Goal: Task Accomplishment & Management: Use online tool/utility

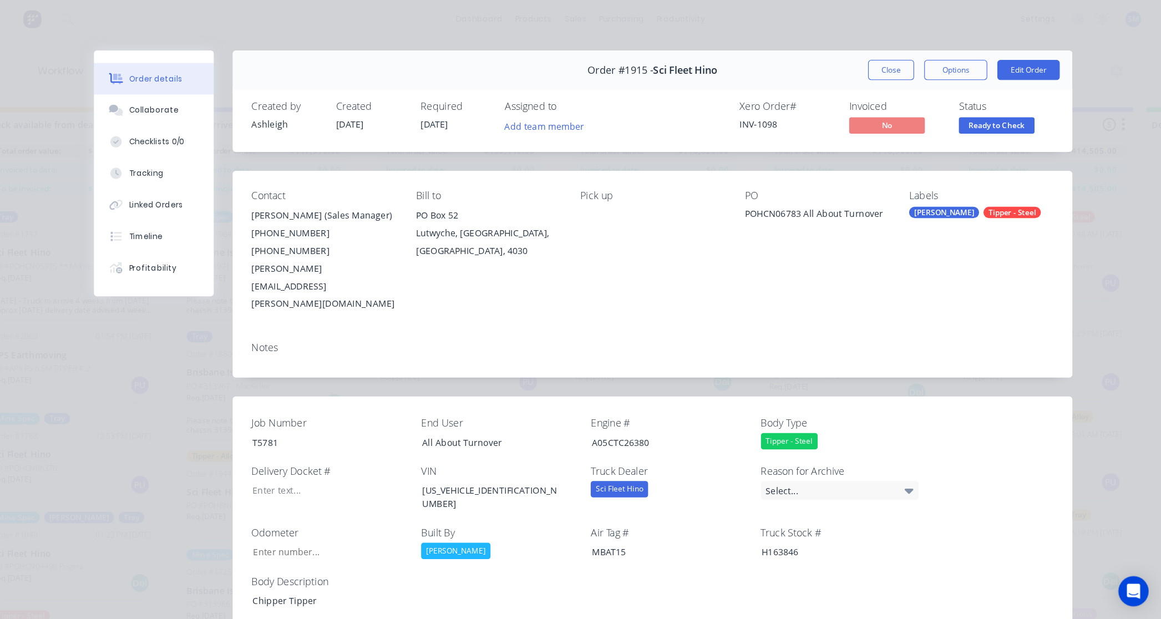
scroll to position [0, 211]
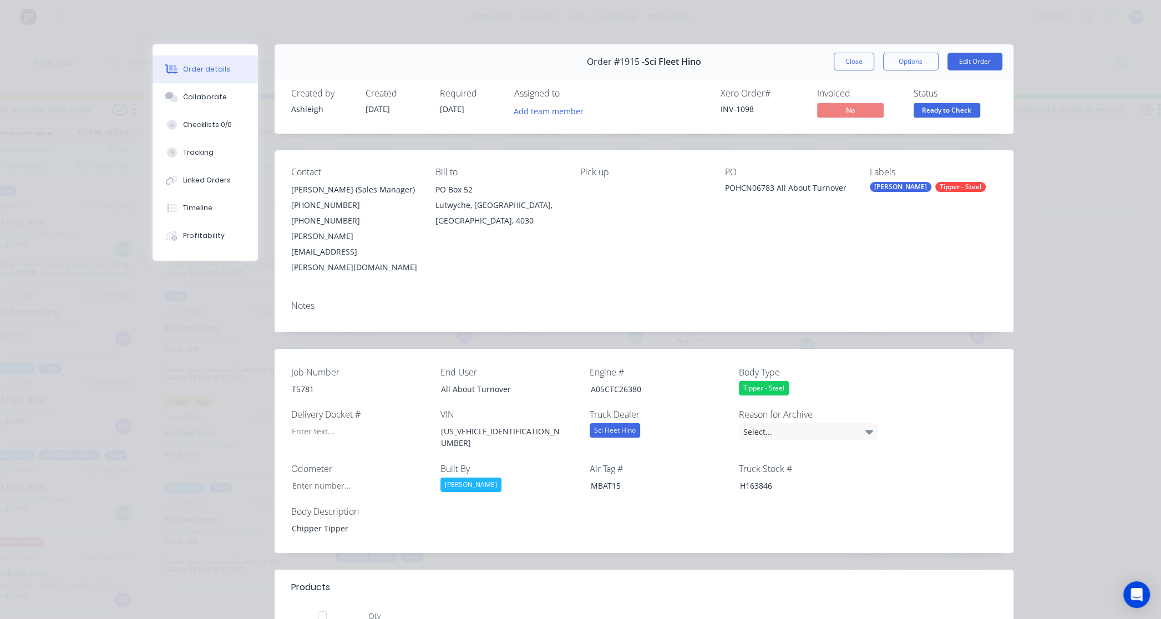
click at [851, 54] on button "Close" at bounding box center [854, 62] width 40 height 18
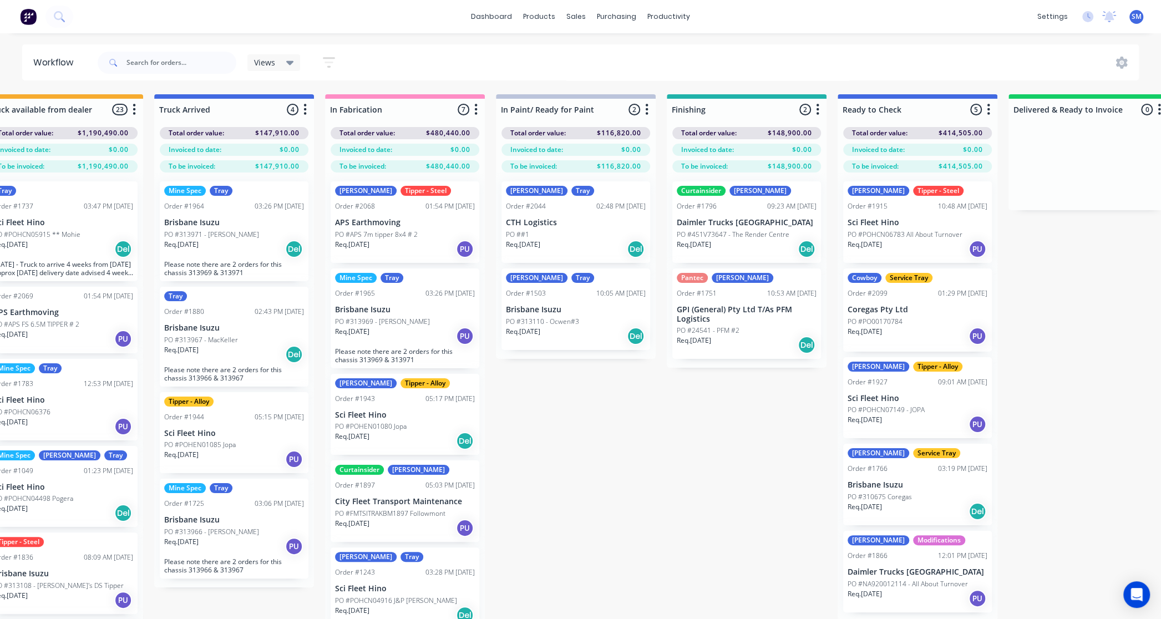
click at [562, 454] on div "Submitted 42 Status colour #273444 hex #273444 Save Cancel Summaries Total orde…" at bounding box center [785, 376] width 2010 height 564
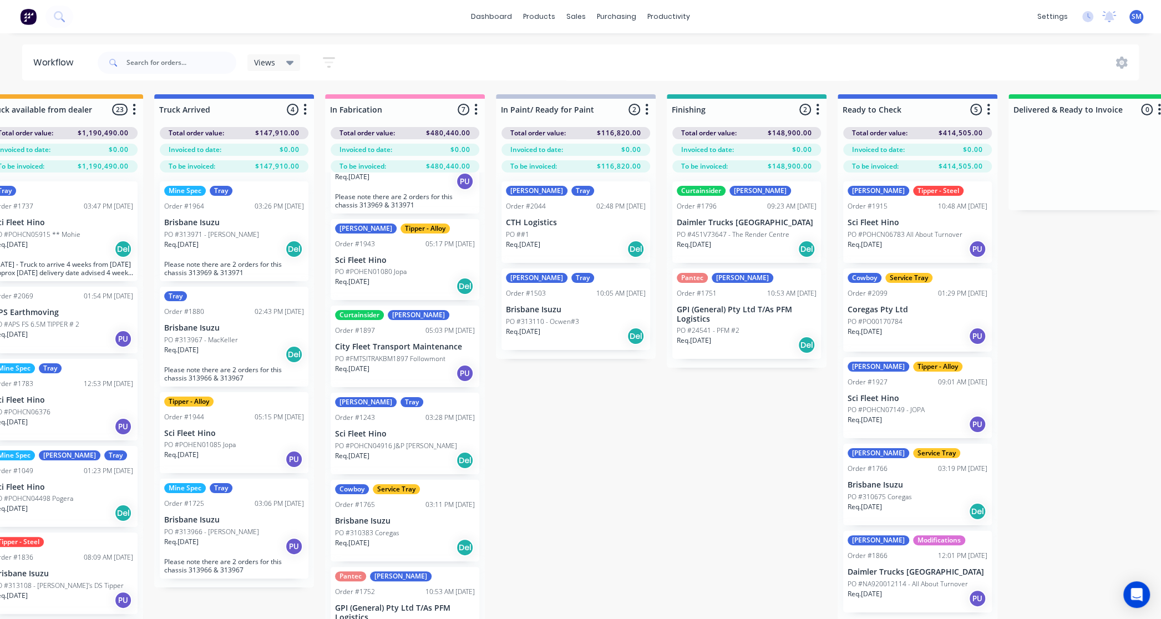
scroll to position [46, 211]
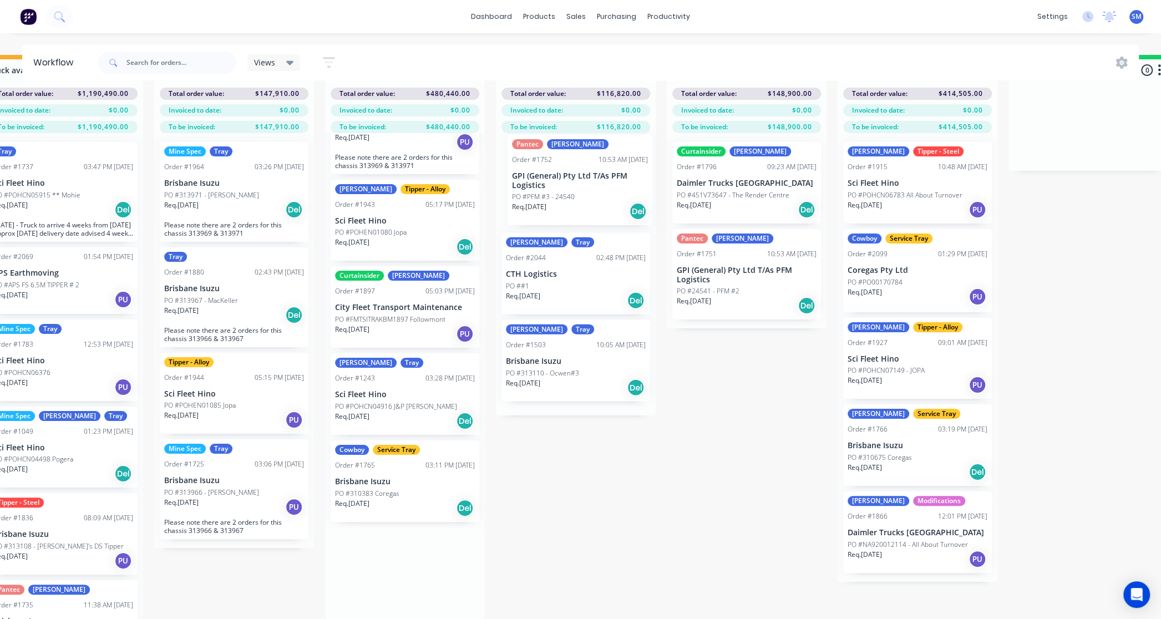
drag, startPoint x: 358, startPoint y: 568, endPoint x: 537, endPoint y: 186, distance: 422.2
click at [537, 186] on div "Submitted 42 Status colour #273444 hex #273444 Save Cancel Summaries Total orde…" at bounding box center [785, 337] width 2010 height 564
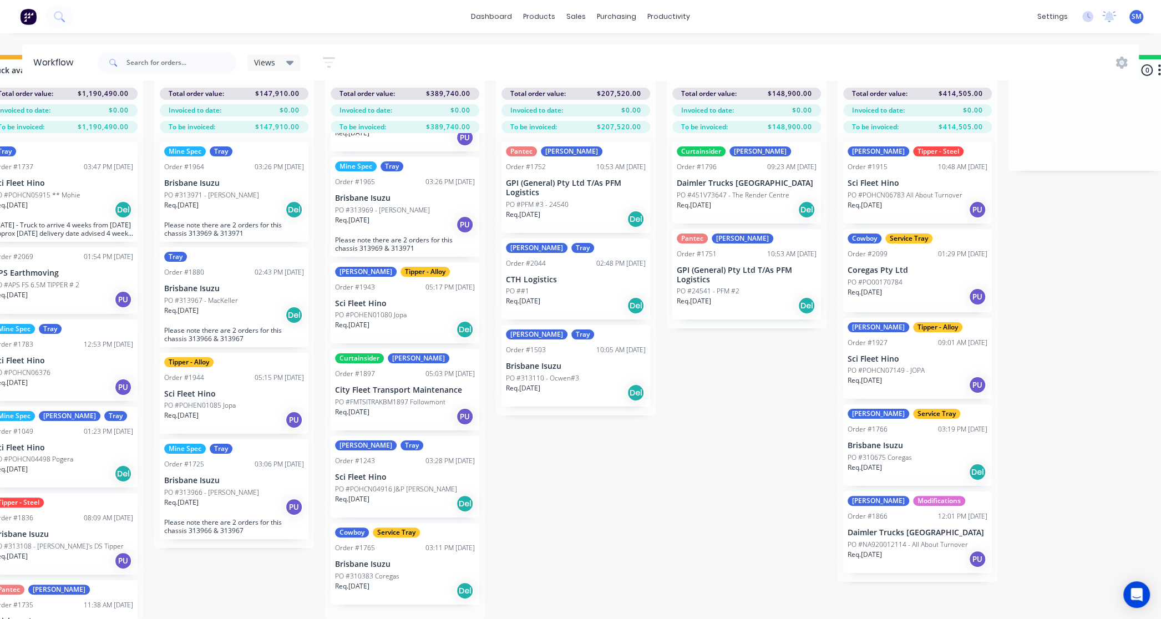
scroll to position [58, 0]
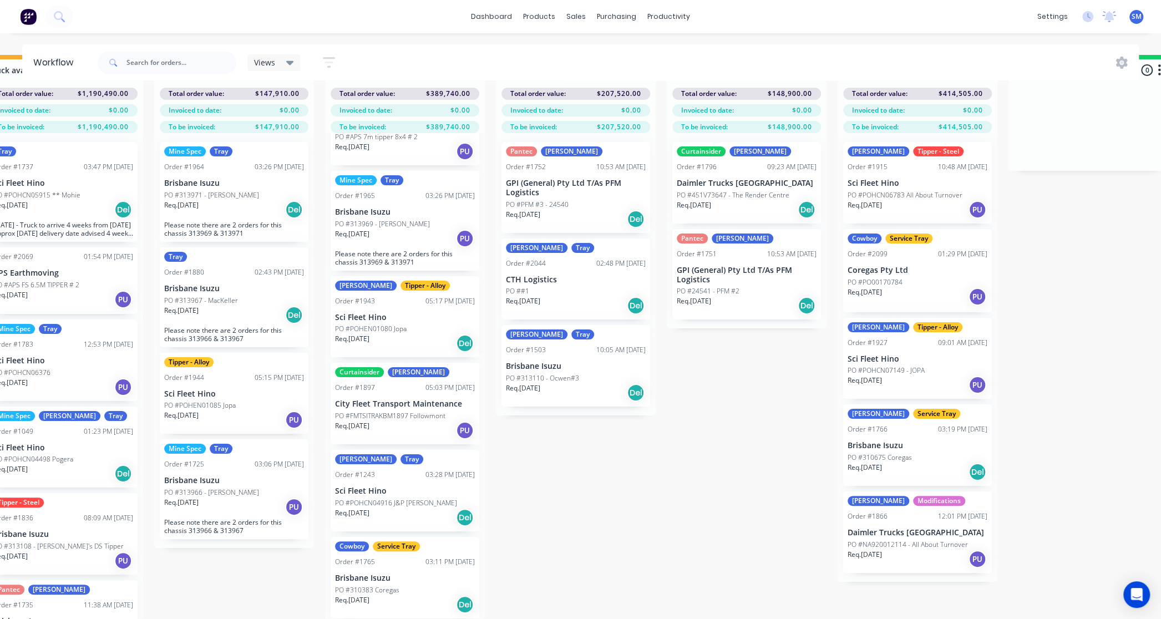
click at [851, 291] on div "Submitted 42 Status colour #273444 hex #273444 Save Cancel Summaries Total orde…" at bounding box center [785, 337] width 2010 height 564
click at [851, 234] on div "Submitted 42 Status colour #273444 hex #273444 Save Cancel Summaries Total orde…" at bounding box center [785, 337] width 2010 height 564
drag, startPoint x: 782, startPoint y: 524, endPoint x: 776, endPoint y: 523, distance: 5.7
click at [781, 454] on div "Submitted 42 Status colour #273444 hex #273444 Save Cancel Summaries Total orde…" at bounding box center [785, 337] width 2010 height 564
click at [162, 64] on input "text" at bounding box center [181, 63] width 110 height 22
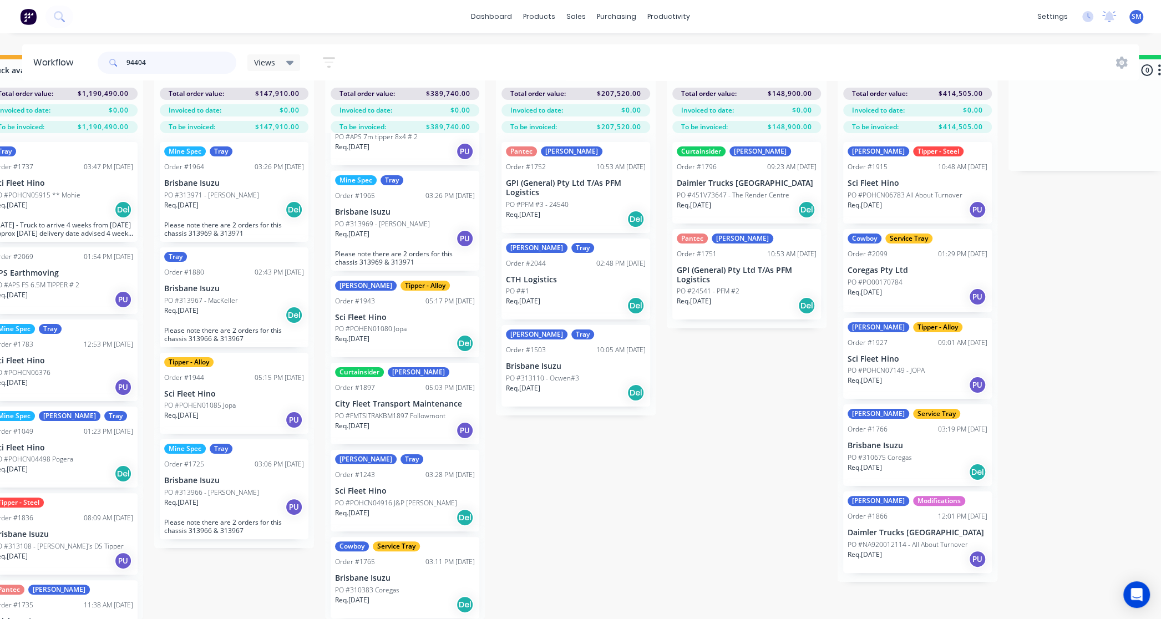
type input "944048"
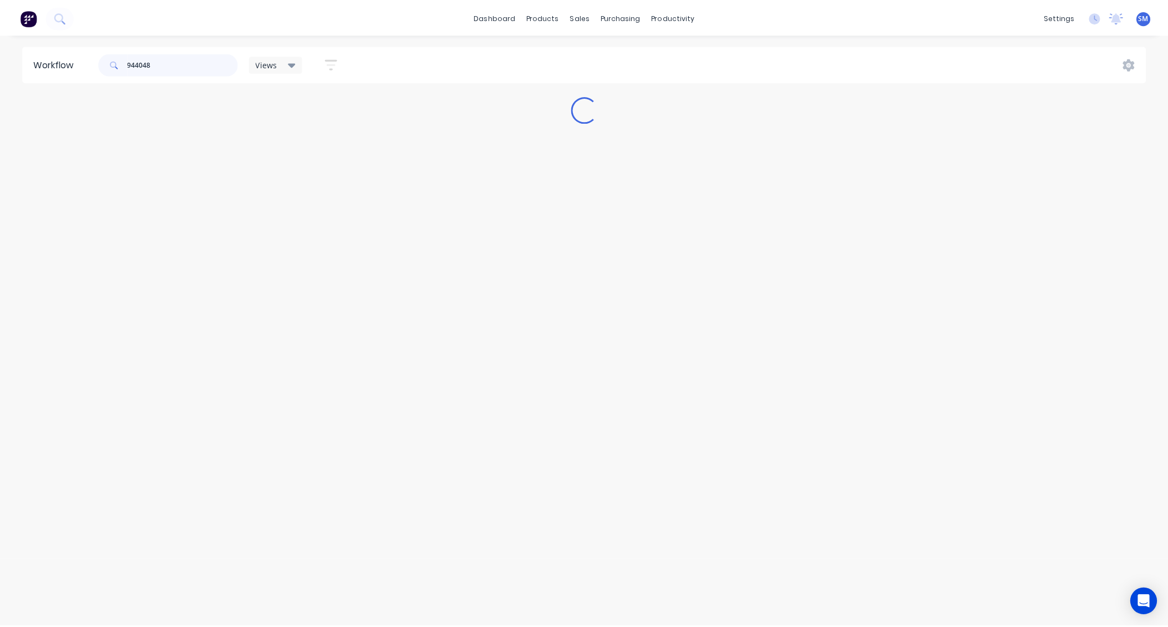
scroll to position [0, 0]
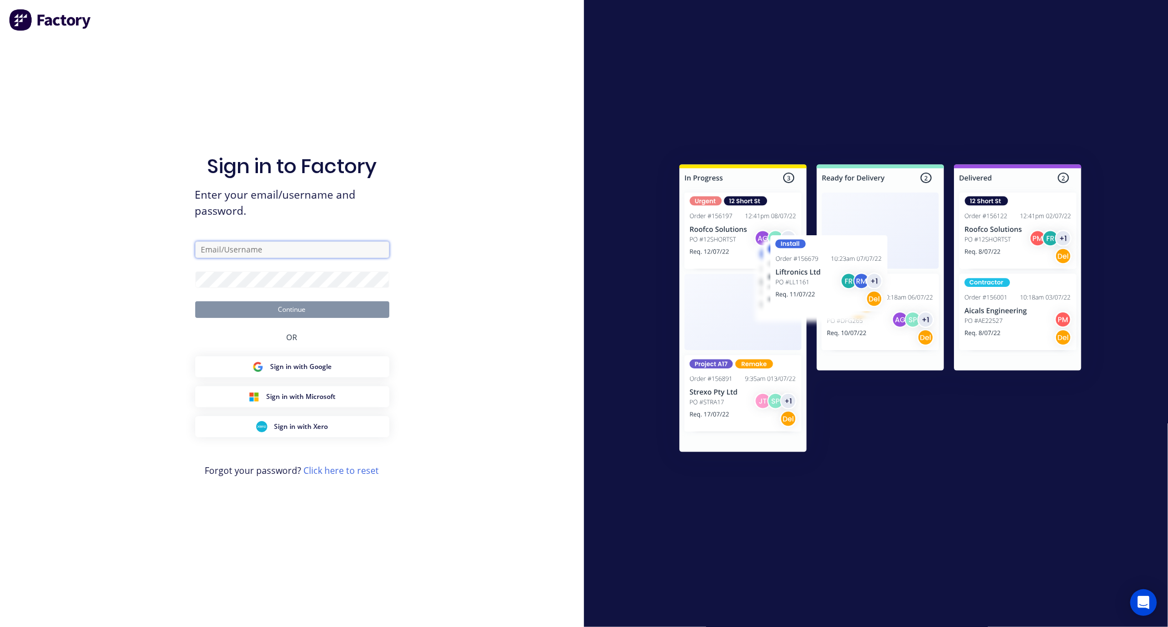
type input "[PERSON_NAME][EMAIL_ADDRESS][DOMAIN_NAME]"
click at [293, 309] on button "Continue" at bounding box center [292, 309] width 194 height 17
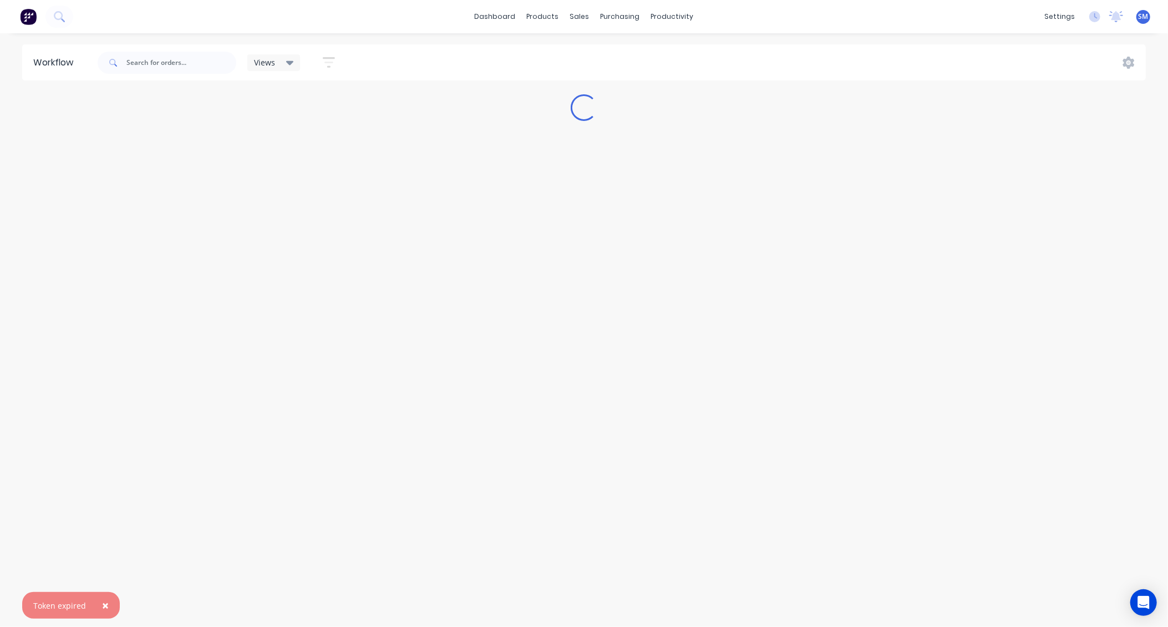
drag, startPoint x: 102, startPoint y: 602, endPoint x: 146, endPoint y: 485, distance: 124.9
click at [102, 454] on span "×" at bounding box center [105, 605] width 7 height 16
click at [148, 60] on input "text" at bounding box center [181, 63] width 110 height 22
type input "944048"
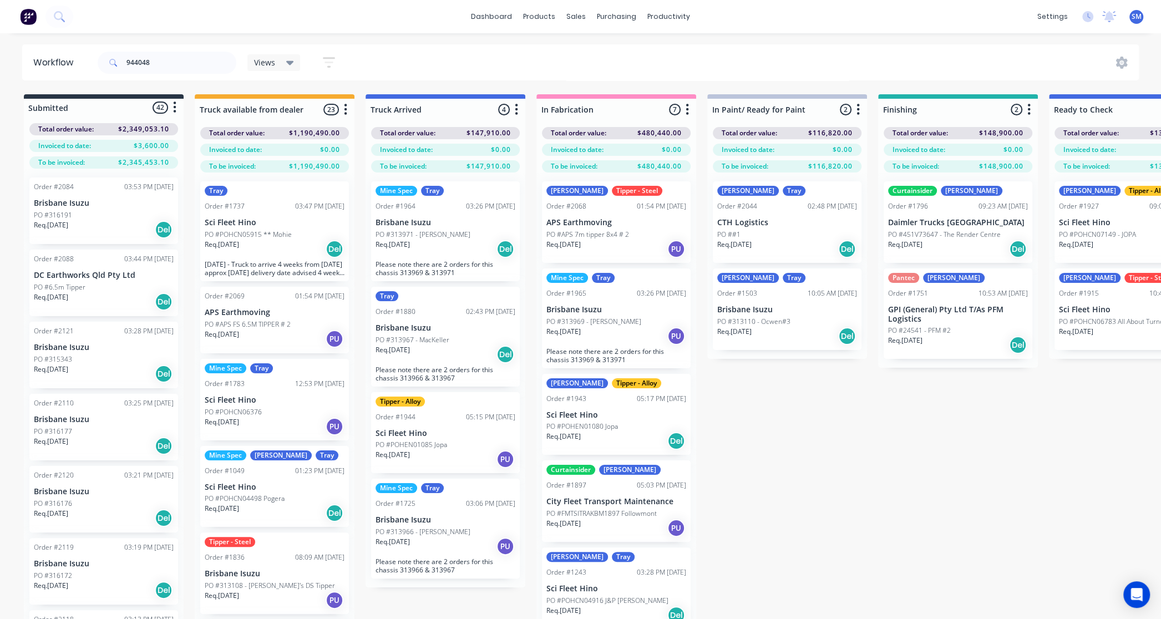
click at [799, 454] on div "Submitted 42 Status colour #273444 hex #273444 Save Cancel Summaries Total orde…" at bounding box center [997, 376] width 2010 height 564
click at [159, 65] on input "944048" at bounding box center [181, 63] width 110 height 22
drag, startPoint x: 161, startPoint y: 65, endPoint x: 73, endPoint y: 65, distance: 88.2
click at [73, 65] on header "Workflow 944048 Views Save new view None (Default) edit Show/Hide statuses Show…" at bounding box center [580, 62] width 1117 height 36
click at [780, 444] on div "Submitted 42 Status colour #273444 hex #273444 Save Cancel Summaries Total orde…" at bounding box center [997, 376] width 2010 height 564
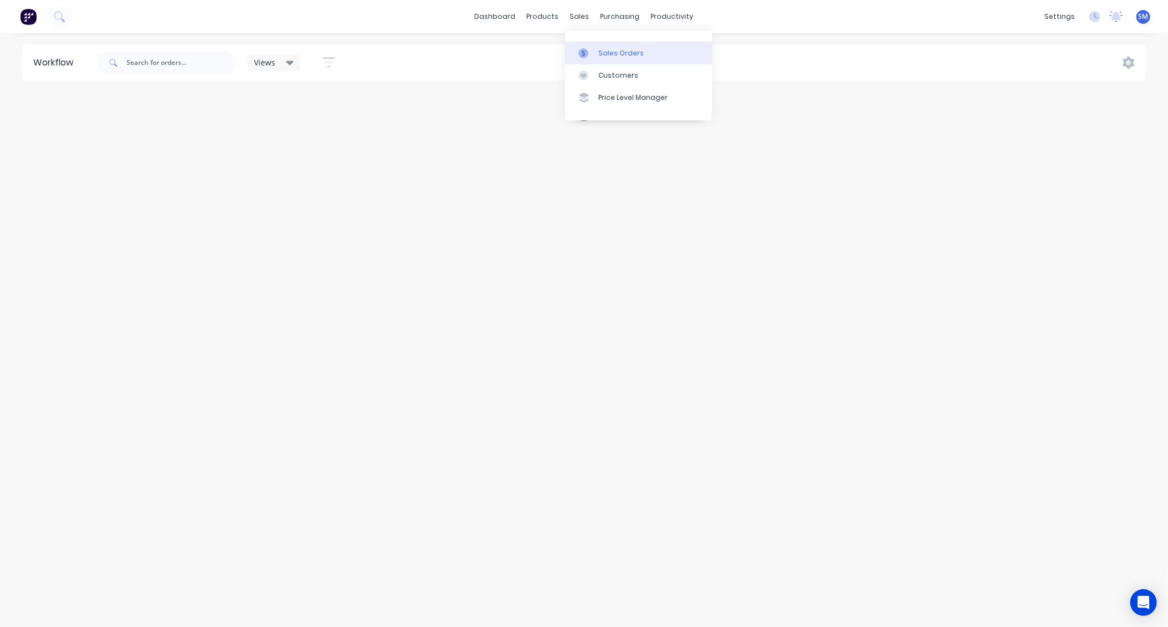
click at [619, 51] on div "Sales Orders" at bounding box center [620, 53] width 45 height 10
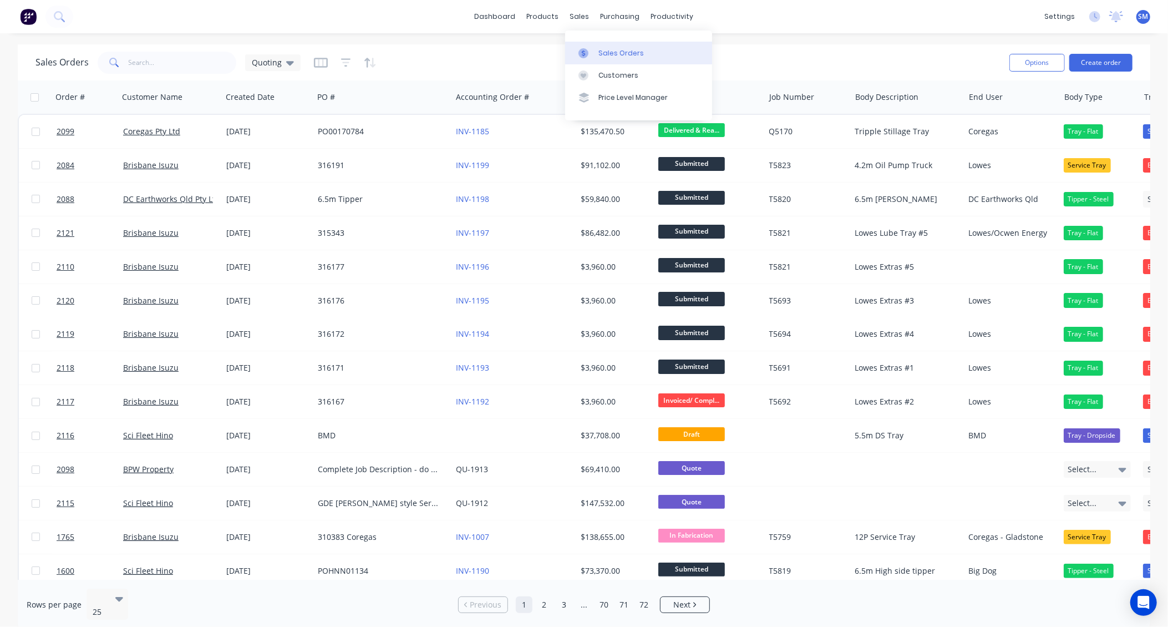
click at [627, 47] on link "Sales Orders" at bounding box center [638, 53] width 147 height 22
click at [535, 59] on div "Sales Orders Quoting" at bounding box center [517, 62] width 965 height 27
click at [473, 60] on div "Sales Orders Quoting" at bounding box center [517, 62] width 965 height 27
click at [581, 15] on div "sales" at bounding box center [580, 16] width 31 height 17
click at [628, 48] on div "Sales Orders" at bounding box center [620, 53] width 45 height 10
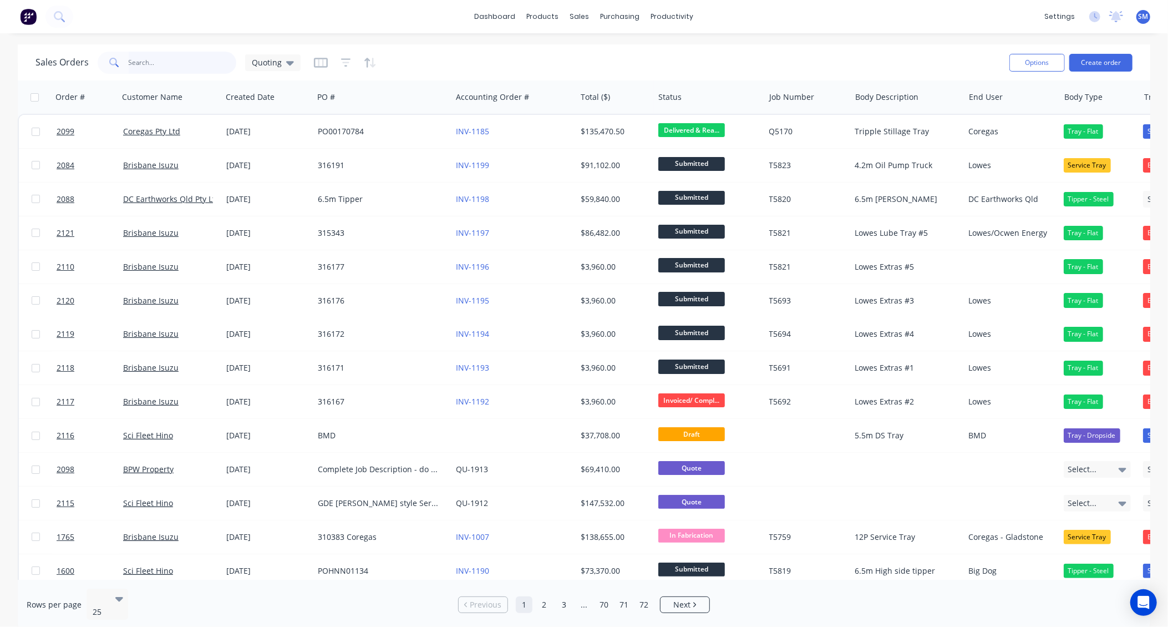
click at [155, 66] on input "text" at bounding box center [183, 63] width 108 height 22
type input "porger"
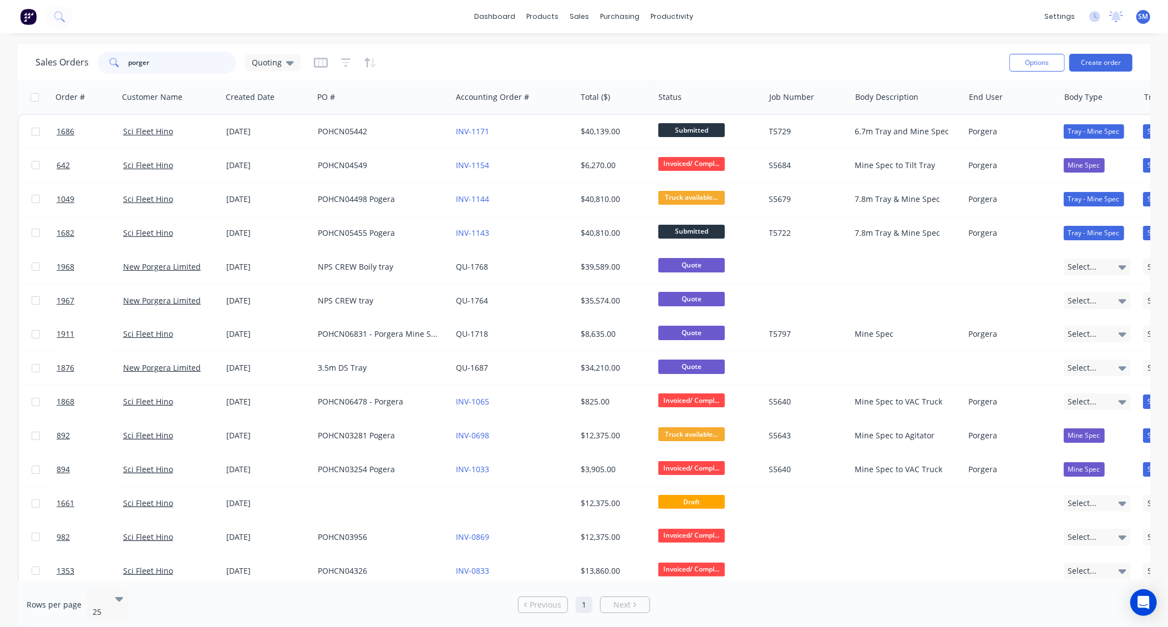
drag, startPoint x: 134, startPoint y: 57, endPoint x: 70, endPoint y: 49, distance: 64.8
click at [70, 49] on div "Sales Orders porger Quoting" at bounding box center [517, 62] width 965 height 27
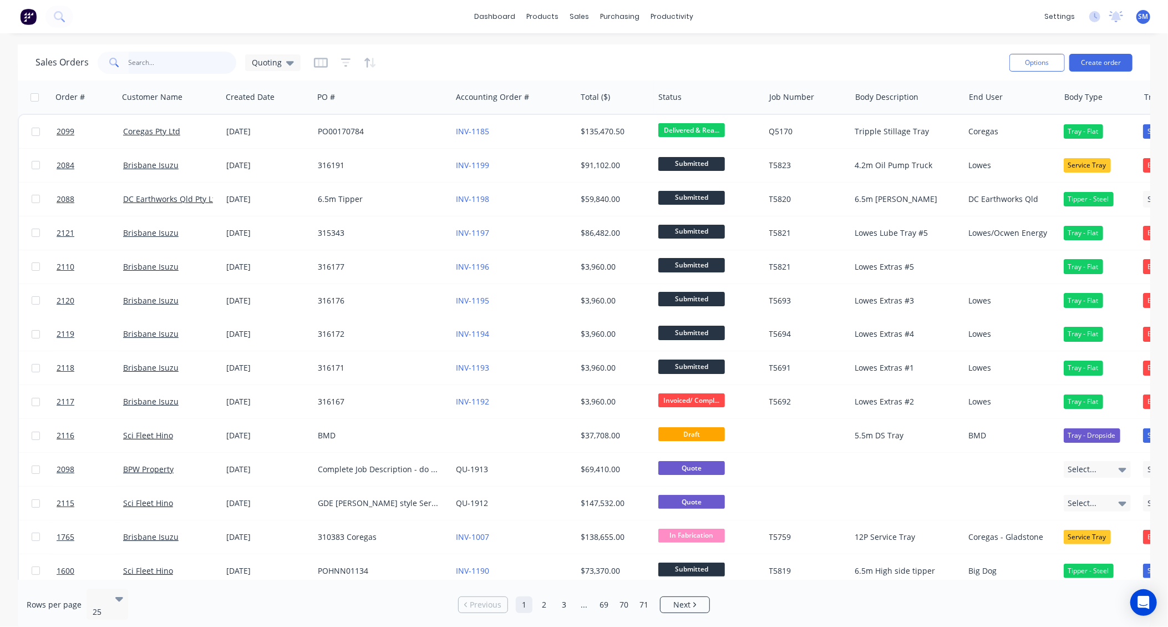
click at [149, 59] on input "text" at bounding box center [183, 63] width 108 height 22
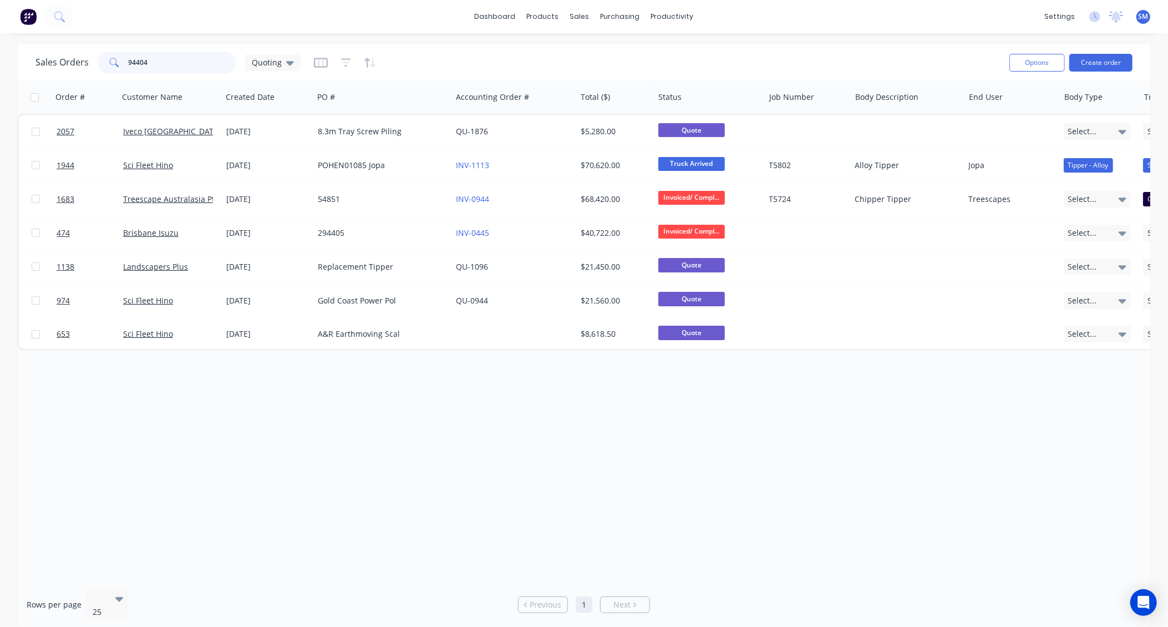
type input "944046"
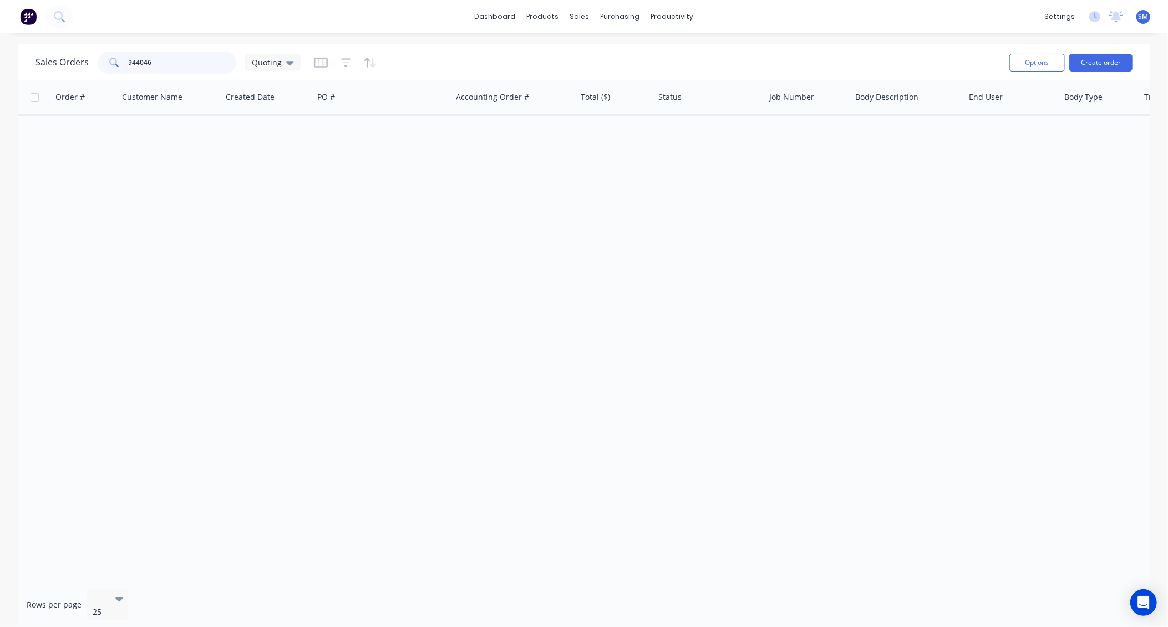
drag, startPoint x: 125, startPoint y: 61, endPoint x: 95, endPoint y: 60, distance: 30.0
click at [98, 60] on div "944046" at bounding box center [167, 63] width 139 height 22
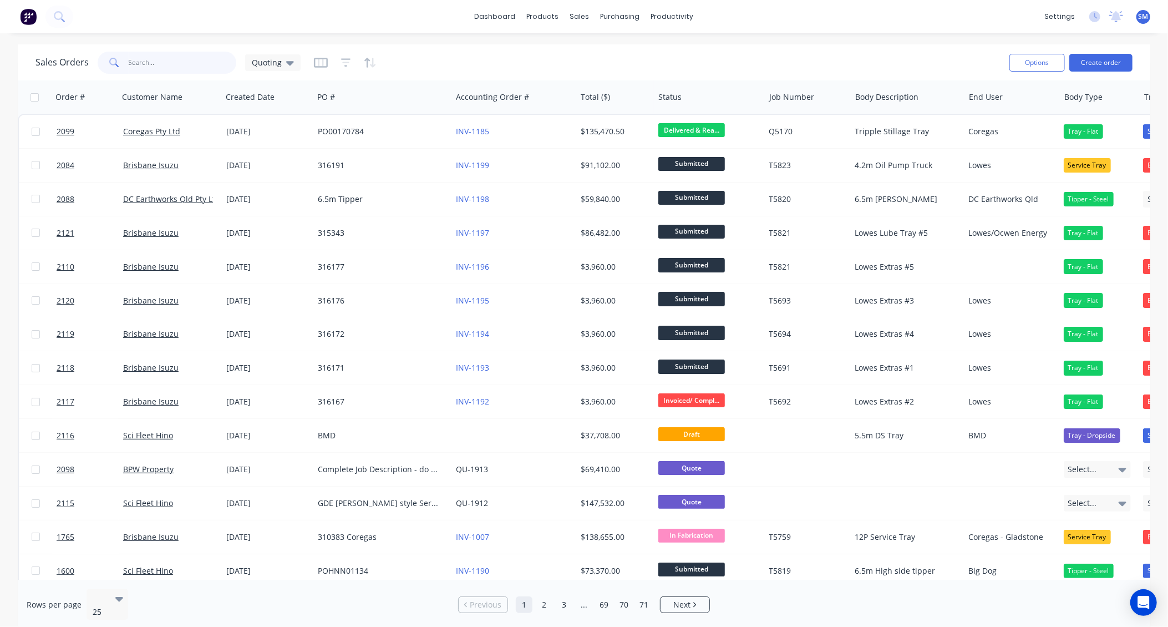
click at [152, 65] on input "text" at bounding box center [183, 63] width 108 height 22
click at [751, 63] on div "Sales Orders Quoting" at bounding box center [517, 62] width 965 height 27
click at [154, 64] on input "text" at bounding box center [183, 63] width 108 height 22
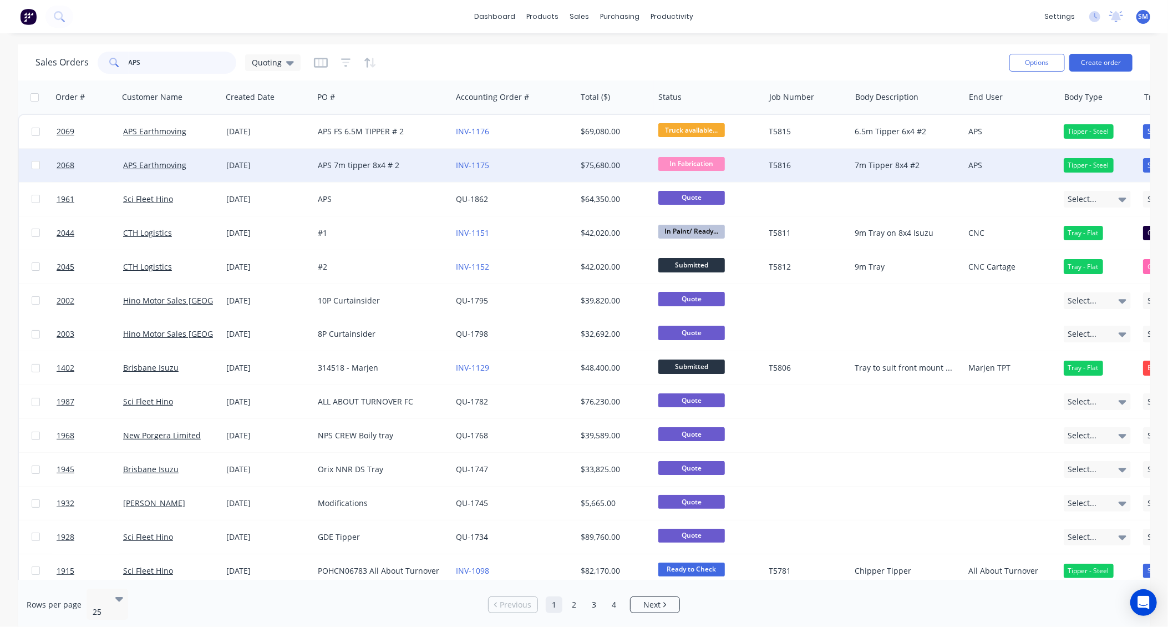
type input "APS"
click at [337, 164] on div "APS 7m tipper 8x4 # 2" at bounding box center [379, 165] width 123 height 11
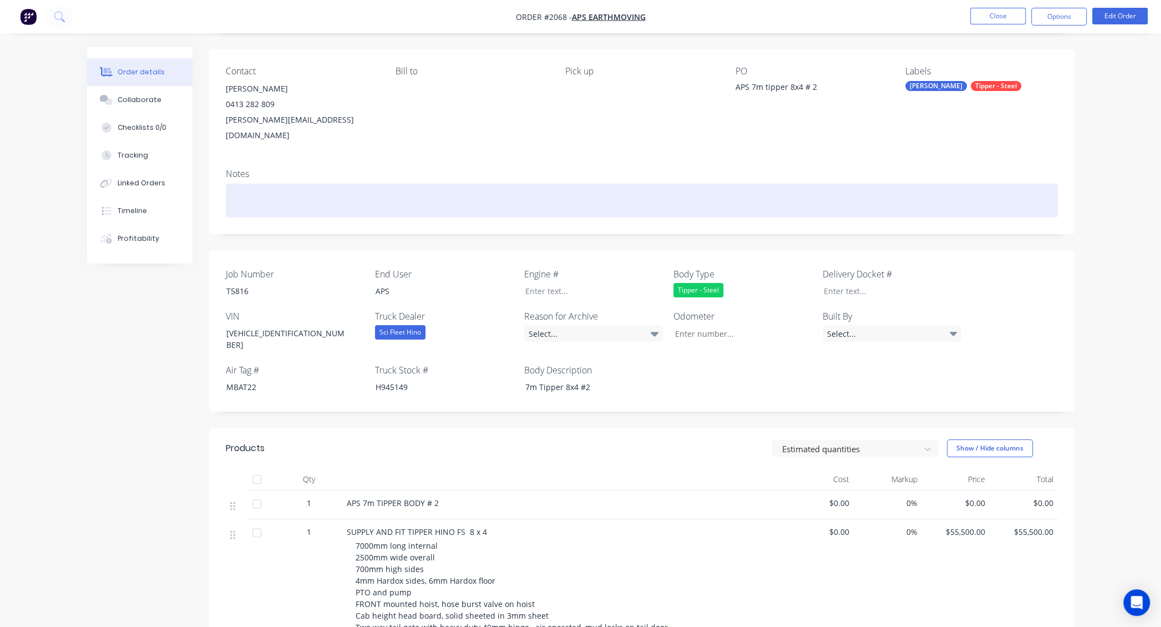
scroll to position [50, 0]
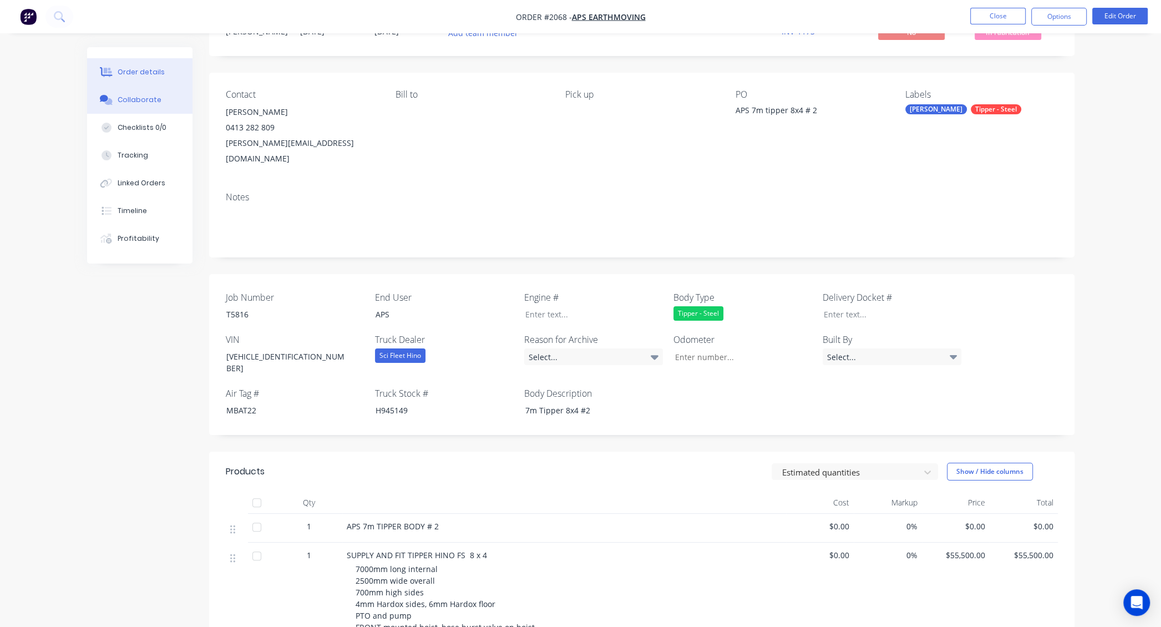
click at [131, 96] on div "Collaborate" at bounding box center [140, 100] width 44 height 10
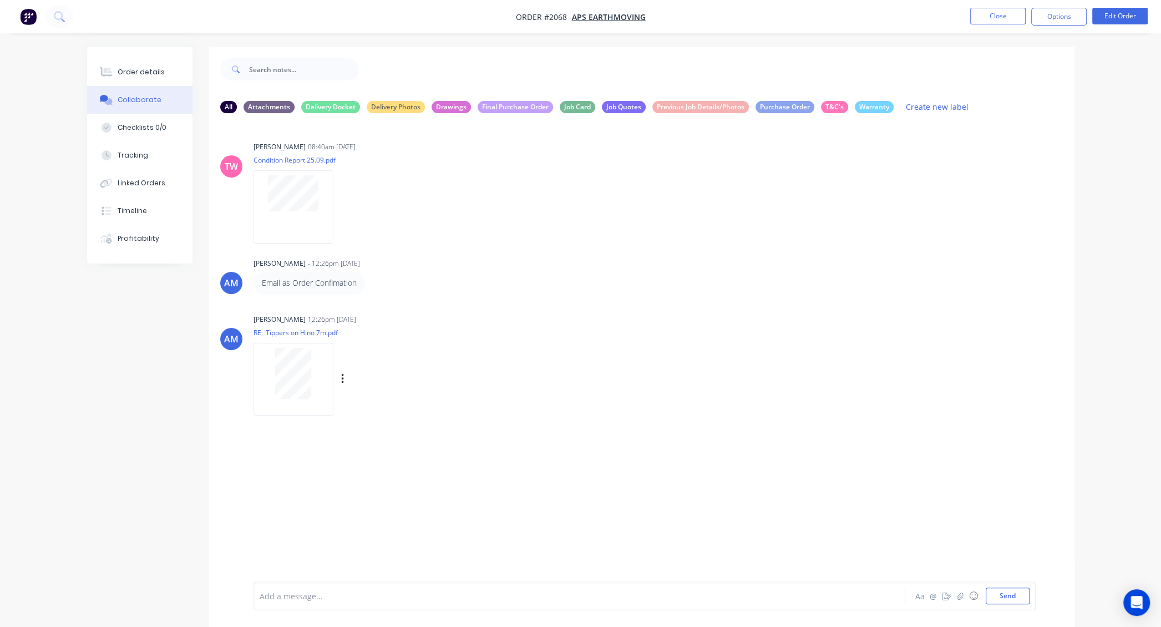
click at [560, 351] on div "[PERSON_NAME] 12:26pm [DATE] RE_ Tippers on Hino 7m.pdf Labels Download Delete" at bounding box center [426, 361] width 347 height 100
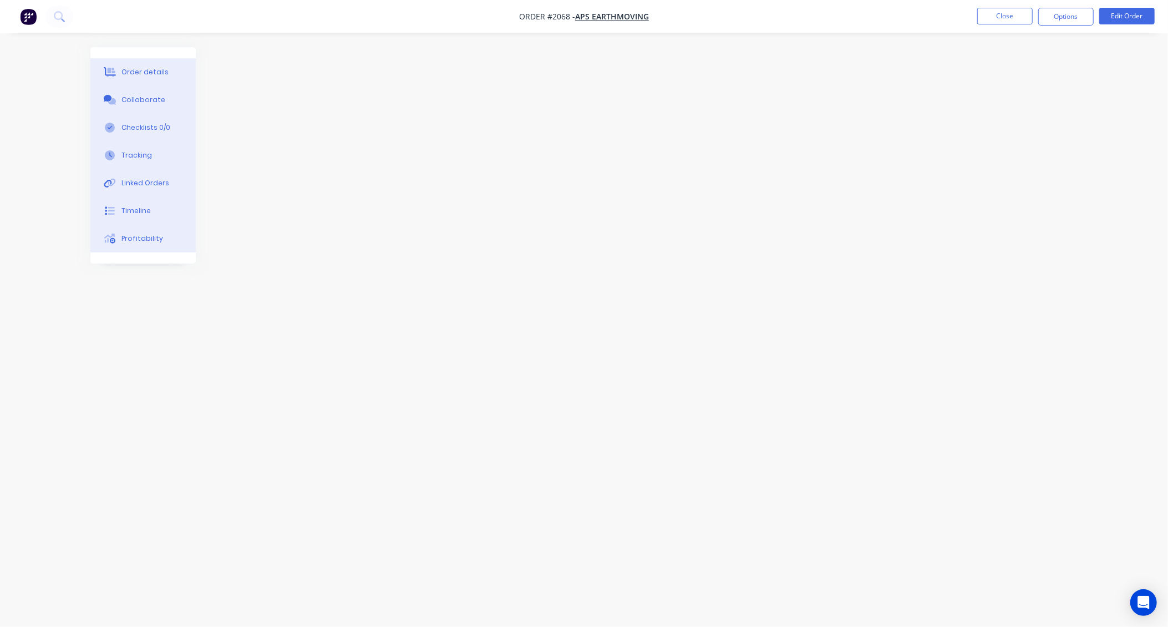
click at [558, 278] on div at bounding box center [583, 292] width 987 height 490
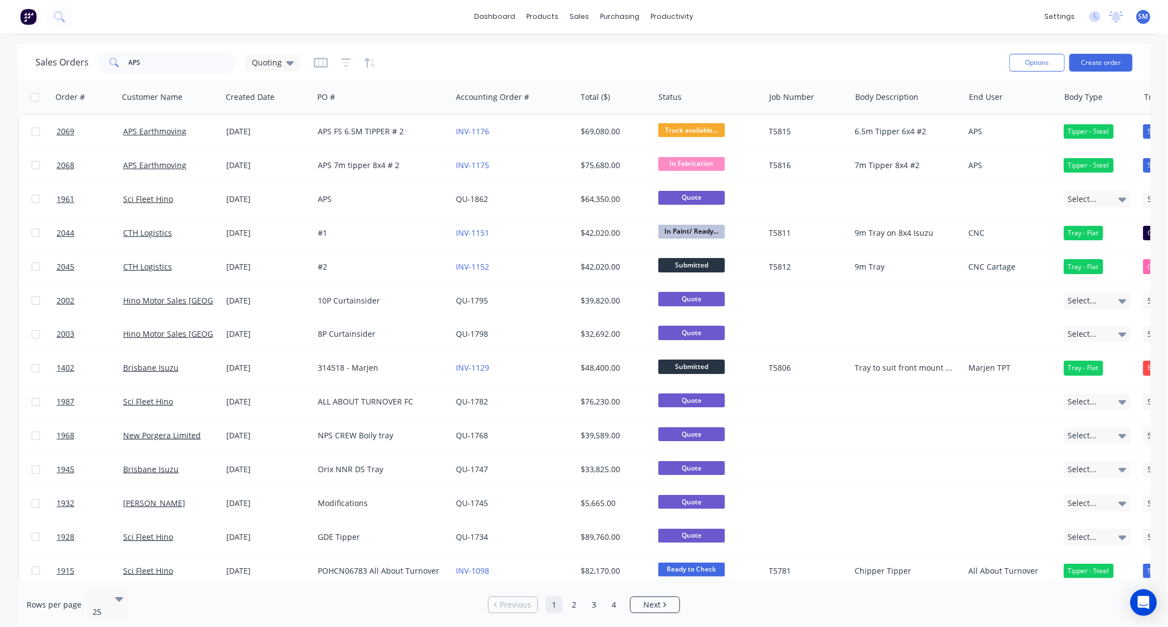
click at [547, 60] on div "Sales Orders APS Quoting" at bounding box center [517, 62] width 965 height 27
click at [807, 60] on div "Sales Orders APS Quoting" at bounding box center [517, 62] width 965 height 27
drag, startPoint x: 191, startPoint y: 19, endPoint x: 181, endPoint y: 21, distance: 10.6
click at [191, 19] on div "dashboard products sales purchasing productivity dashboard products Product Cat…" at bounding box center [584, 16] width 1168 height 33
drag, startPoint x: 149, startPoint y: 63, endPoint x: 71, endPoint y: 63, distance: 77.6
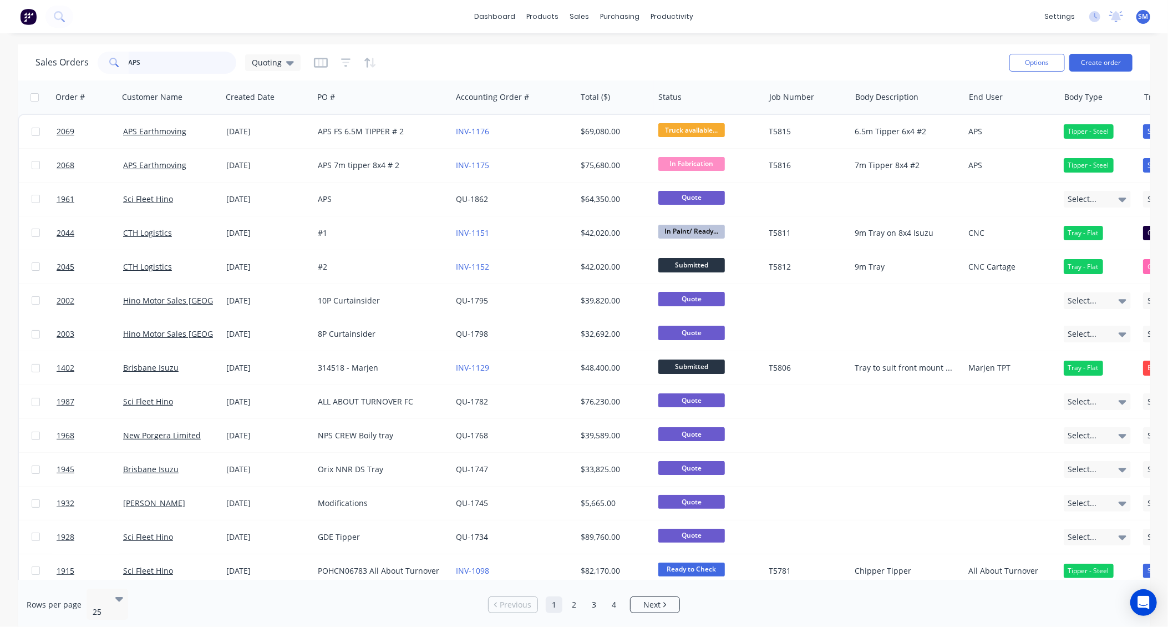
click at [72, 63] on div "Sales Orders APS Quoting" at bounding box center [167, 63] width 265 height 22
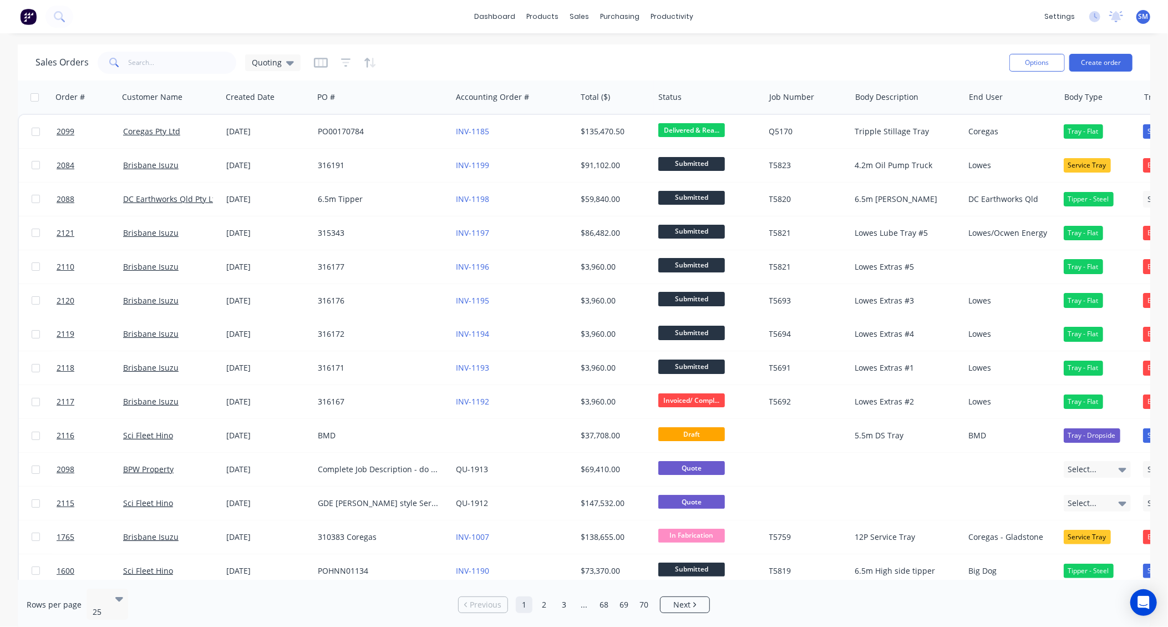
click at [446, 59] on div "Sales Orders Quoting" at bounding box center [517, 62] width 965 height 27
click at [777, 62] on div "Sales Orders Quoting" at bounding box center [517, 62] width 965 height 27
